Goal: Obtain resource: Download file/media

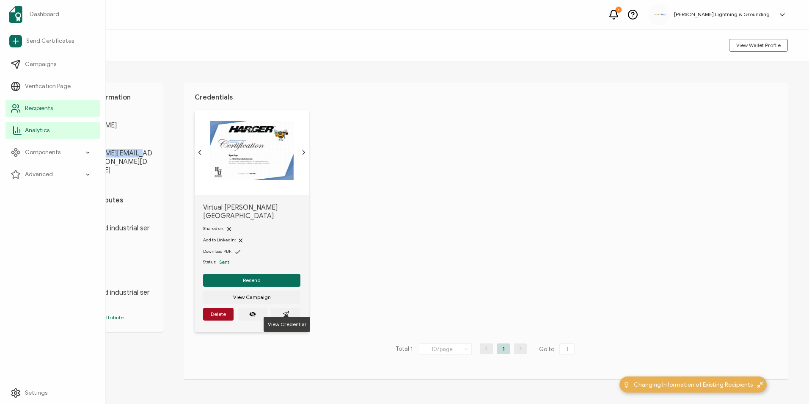
click at [14, 133] on icon at bounding box center [18, 131] width 8 height 8
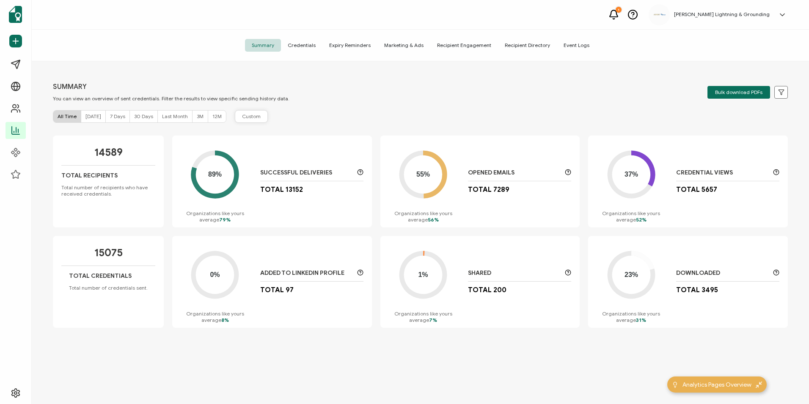
click at [260, 120] on button "Custom" at bounding box center [251, 116] width 33 height 13
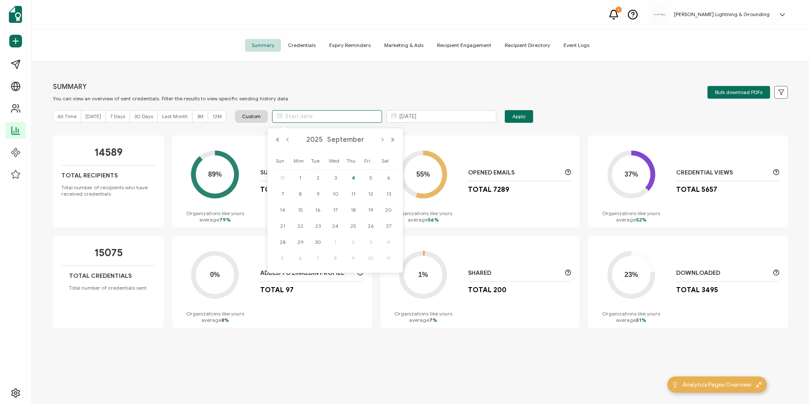
click at [301, 116] on input "text" at bounding box center [327, 116] width 110 height 13
click at [287, 141] on button "Previous Month" at bounding box center [288, 140] width 10 height 6
click at [370, 179] on span "1" at bounding box center [371, 178] width 10 height 10
type input "[DATE]"
click at [516, 118] on span "Apply" at bounding box center [518, 116] width 13 height 5
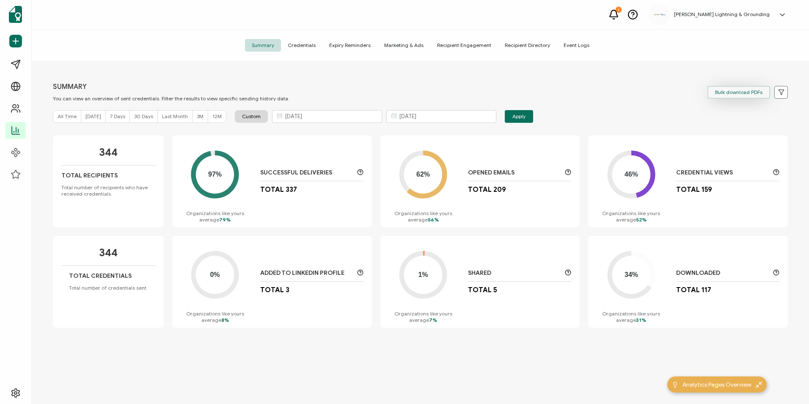
click at [739, 91] on span "Bulk download PDFs" at bounding box center [738, 92] width 47 height 5
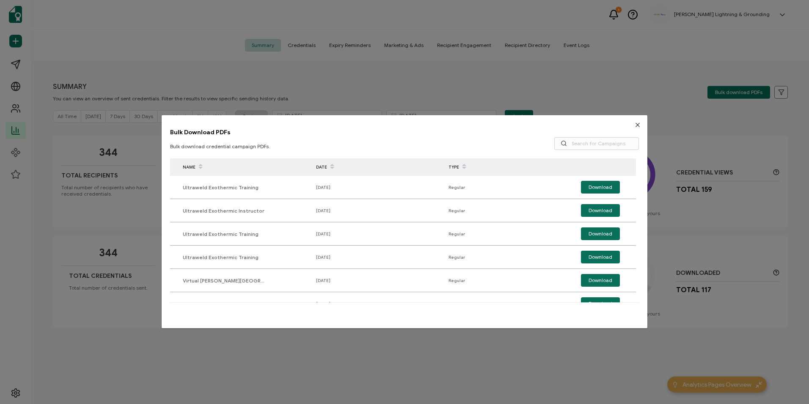
click at [637, 126] on icon "Close" at bounding box center [637, 124] width 7 height 7
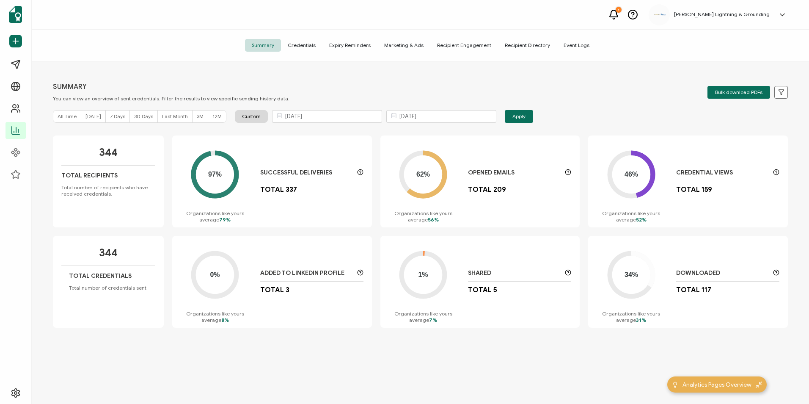
click at [302, 49] on span "Credentials" at bounding box center [301, 45] width 41 height 13
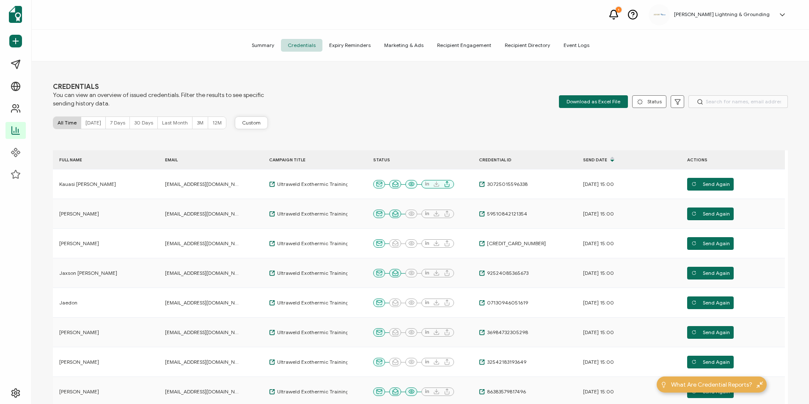
click at [246, 123] on span "Custom" at bounding box center [251, 122] width 19 height 7
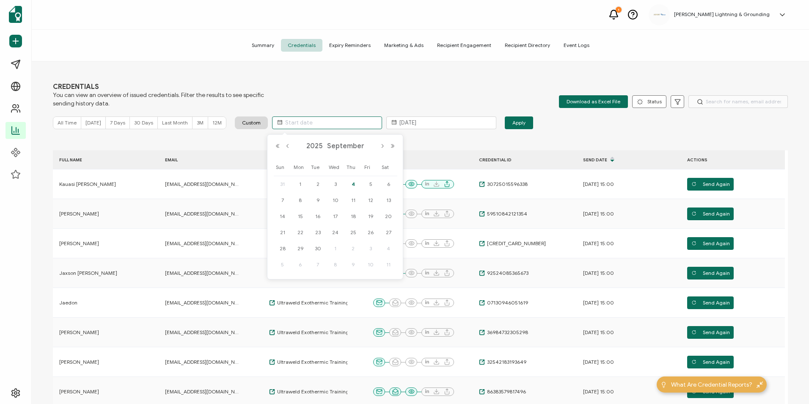
click at [298, 122] on input "text" at bounding box center [327, 122] width 110 height 13
click at [288, 145] on button "Previous Month" at bounding box center [288, 146] width 10 height 6
click at [371, 184] on span "1" at bounding box center [371, 184] width 10 height 10
type input "[DATE]"
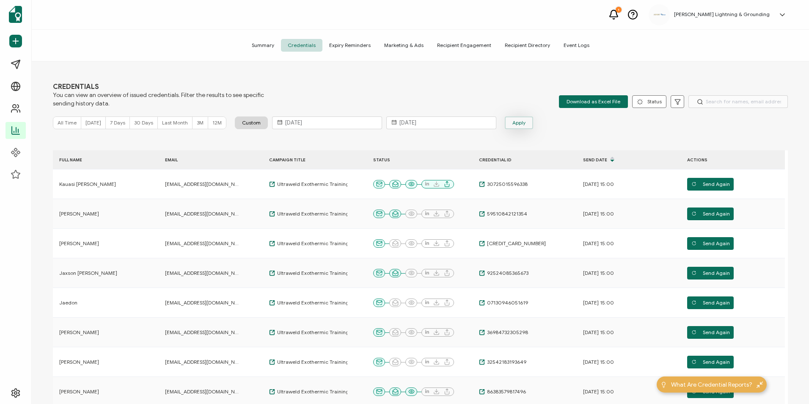
click at [512, 121] on span "Apply" at bounding box center [518, 122] width 13 height 13
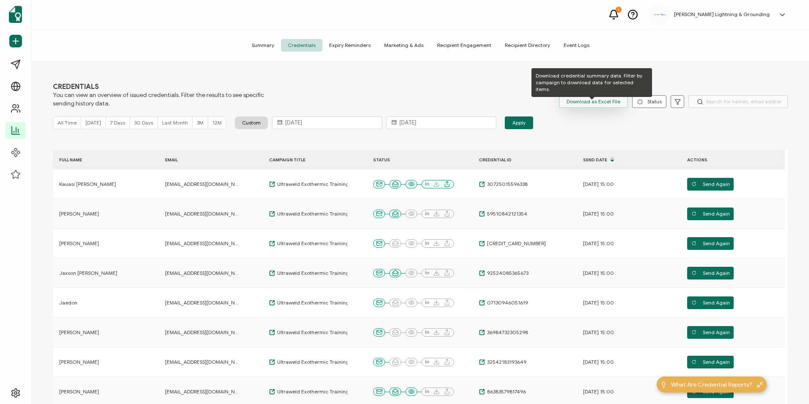
click at [598, 106] on span "Download as Excel File" at bounding box center [594, 101] width 54 height 13
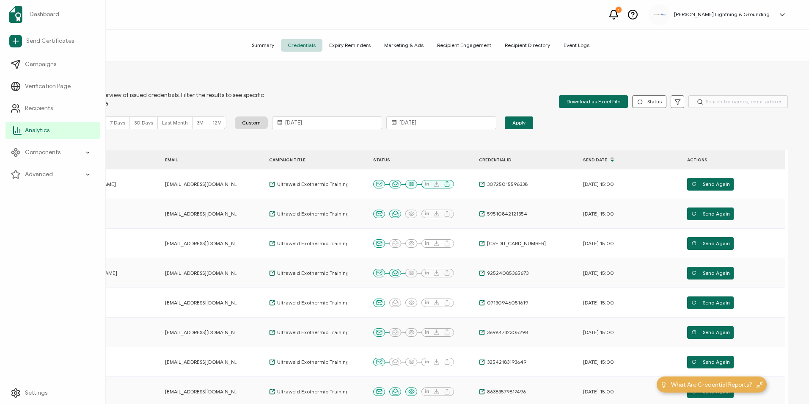
drag, startPoint x: 30, startPoint y: 130, endPoint x: 36, endPoint y: 131, distance: 6.1
click at [30, 130] on span "Analytics" at bounding box center [37, 130] width 25 height 8
click at [38, 128] on span "Analytics" at bounding box center [37, 130] width 25 height 8
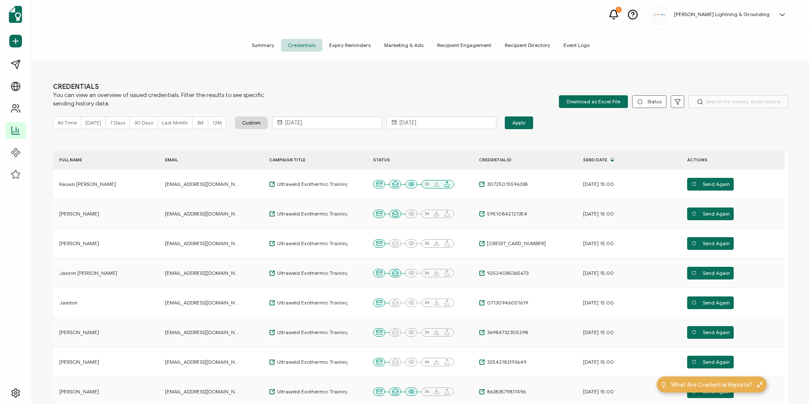
click at [281, 49] on span "Summary" at bounding box center [263, 45] width 36 height 13
